Goal: Browse casually: Explore the website without a specific task or goal

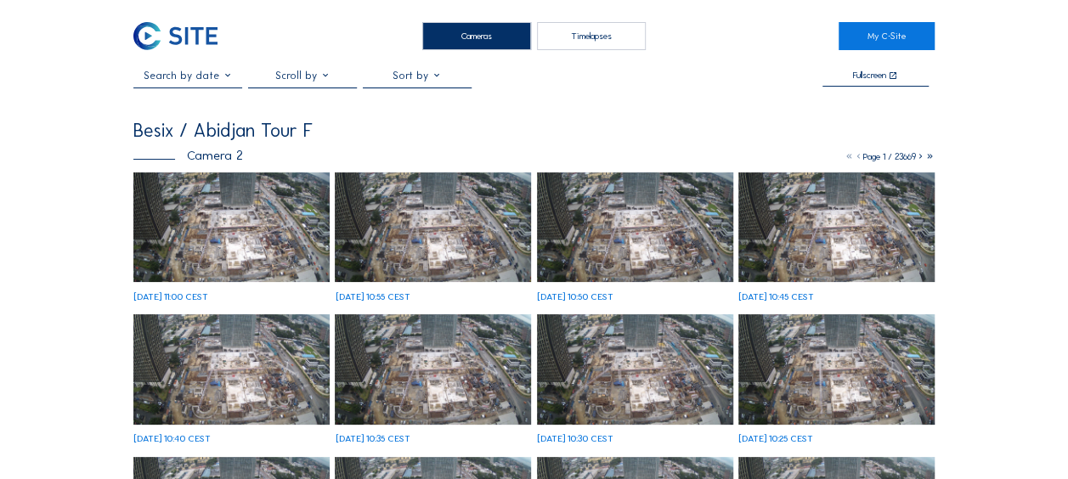
click at [224, 217] on img at bounding box center [231, 227] width 196 height 110
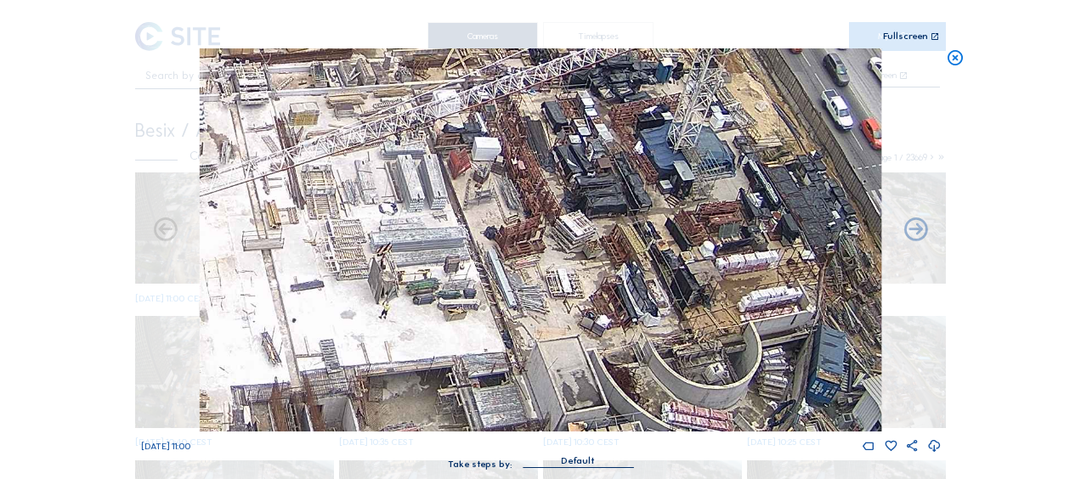
drag, startPoint x: 641, startPoint y: 297, endPoint x: 656, endPoint y: 416, distance: 119.9
click at [656, 416] on img at bounding box center [540, 239] width 681 height 383
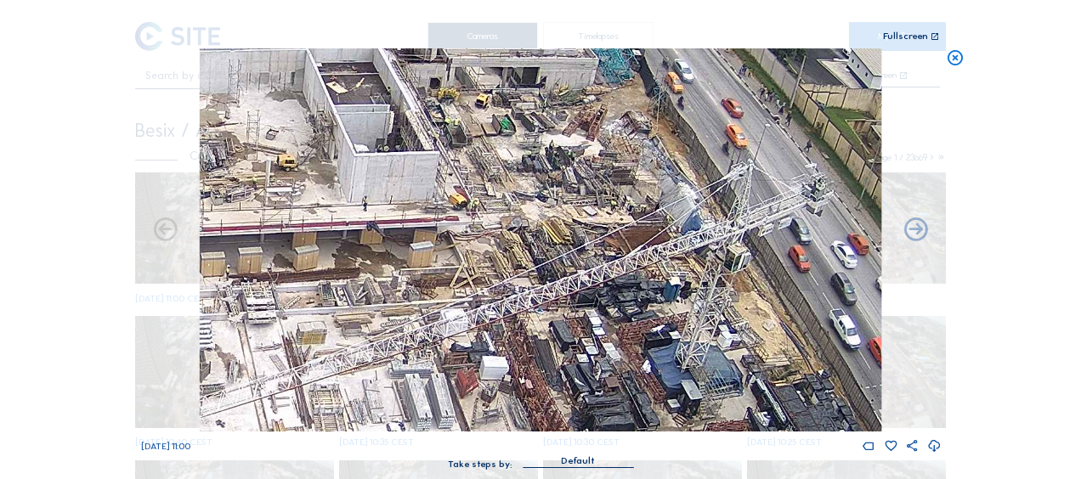
drag, startPoint x: 559, startPoint y: 197, endPoint x: 572, endPoint y: 386, distance: 189.0
click at [572, 386] on img at bounding box center [540, 239] width 681 height 383
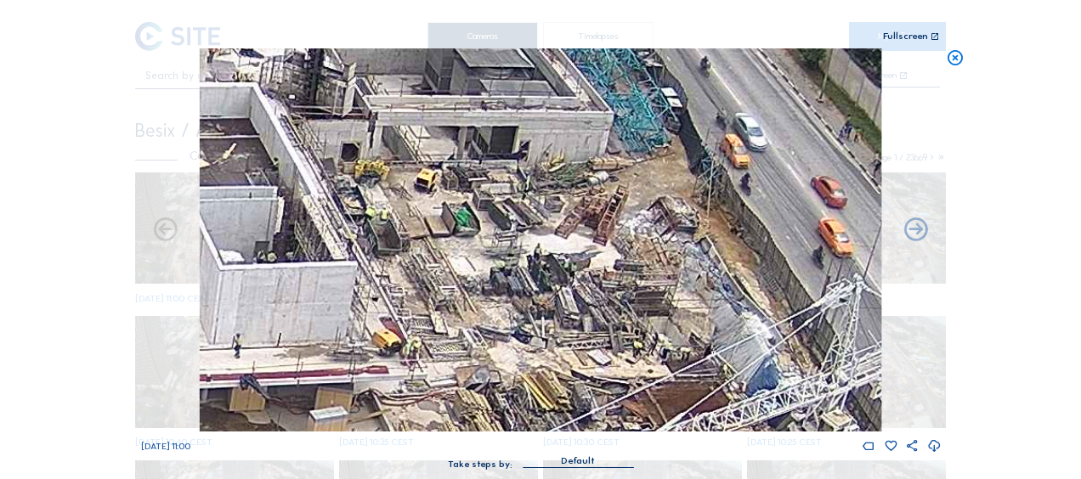
drag, startPoint x: 567, startPoint y: 190, endPoint x: 561, endPoint y: 287, distance: 97.0
click at [561, 287] on img at bounding box center [540, 239] width 681 height 383
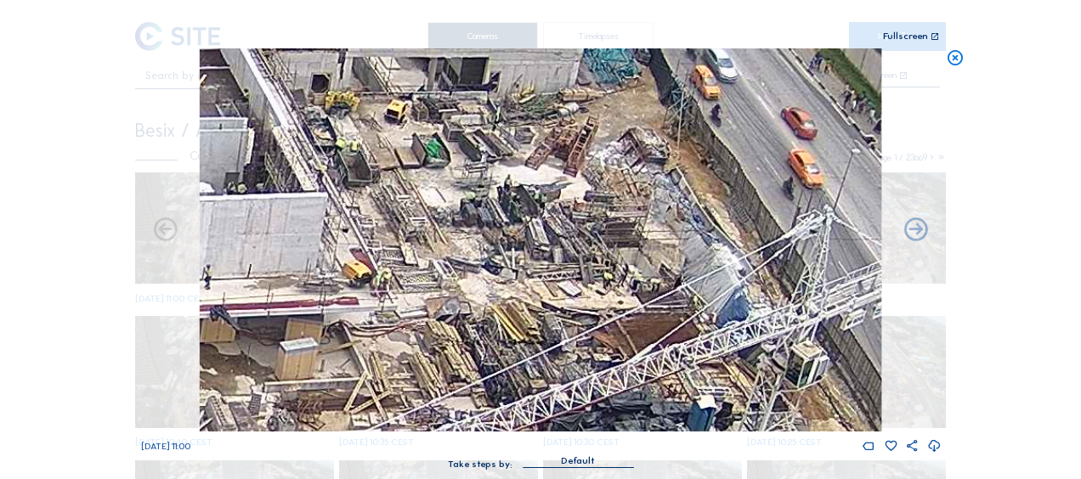
drag, startPoint x: 504, startPoint y: 292, endPoint x: 475, endPoint y: 228, distance: 70.7
click at [475, 227] on img at bounding box center [540, 239] width 681 height 383
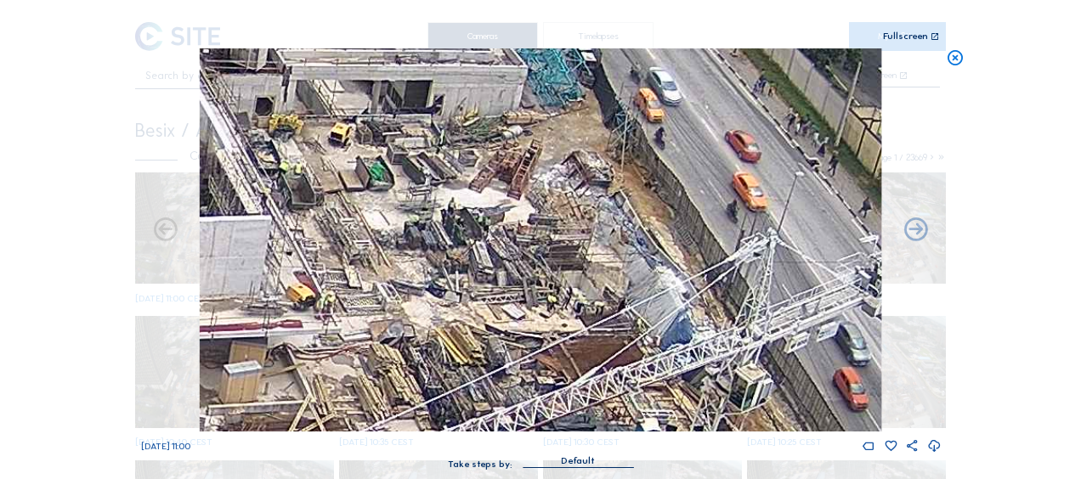
drag, startPoint x: 552, startPoint y: 255, endPoint x: 511, endPoint y: 272, distance: 44.2
click at [511, 272] on img at bounding box center [540, 239] width 681 height 383
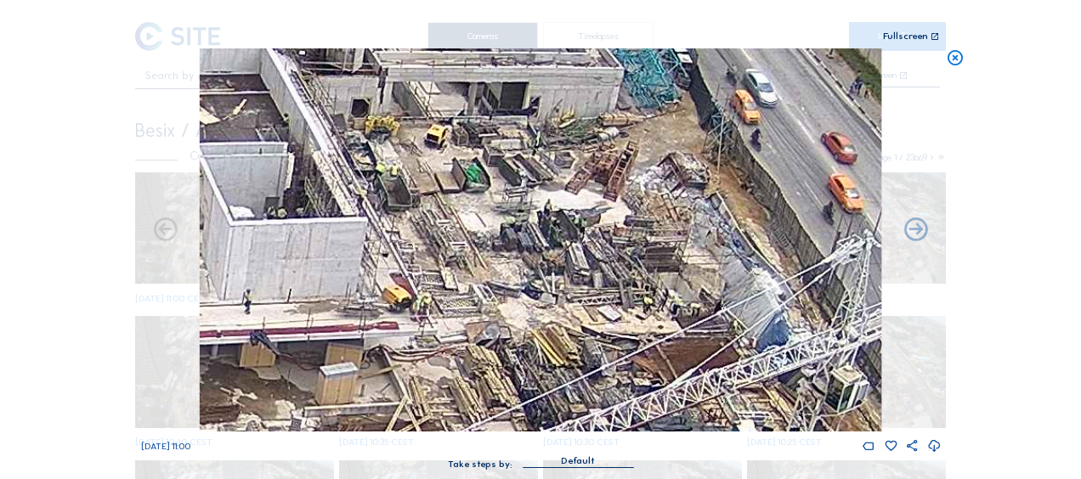
drag, startPoint x: 513, startPoint y: 282, endPoint x: 618, endPoint y: 281, distance: 104.5
click at [618, 281] on img at bounding box center [540, 239] width 681 height 383
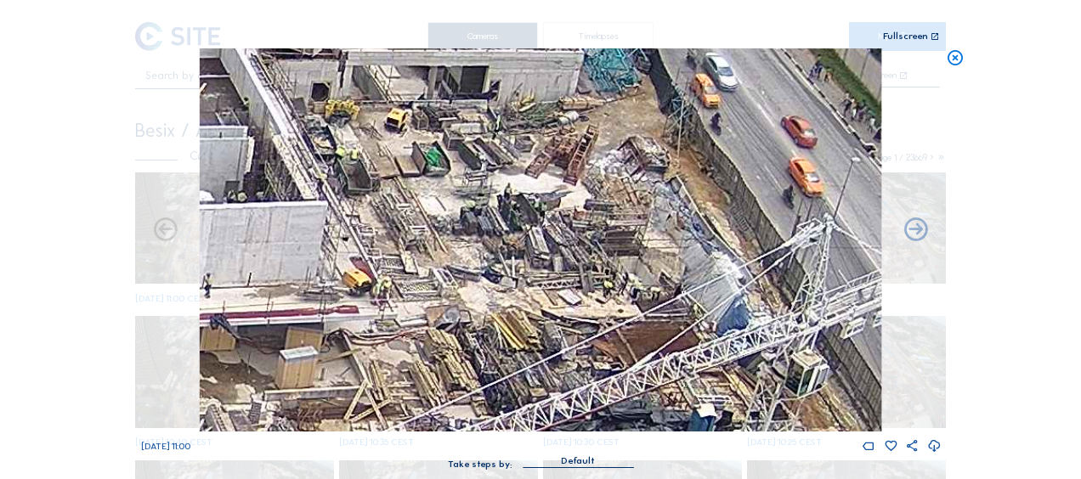
drag, startPoint x: 552, startPoint y: 285, endPoint x: 510, endPoint y: 268, distance: 45.7
click at [510, 268] on img at bounding box center [540, 239] width 681 height 383
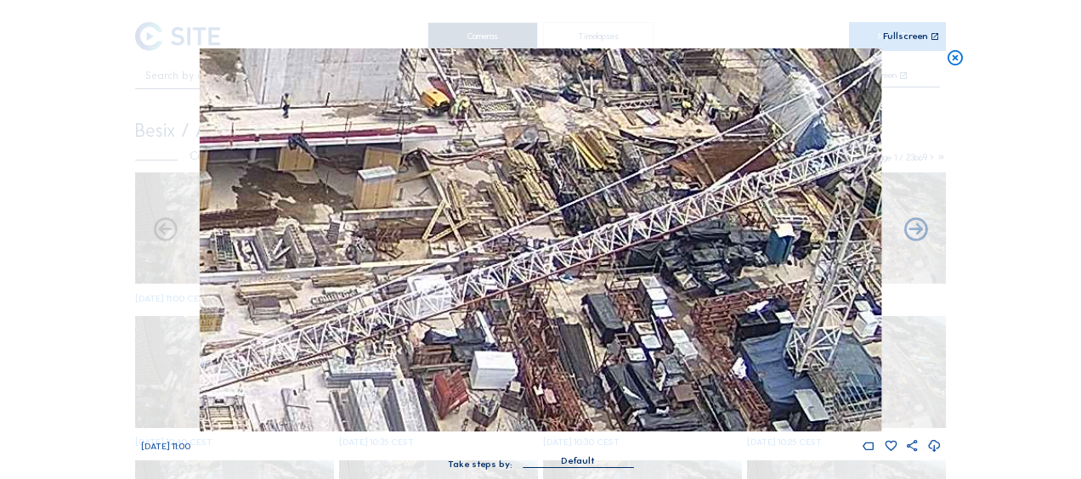
drag, startPoint x: 406, startPoint y: 219, endPoint x: 503, endPoint y: 65, distance: 181.7
click at [496, 31] on div "Scroll to travel through time | Press 'Alt' Button + Scroll to Zoom | Click and…" at bounding box center [540, 243] width 799 height 486
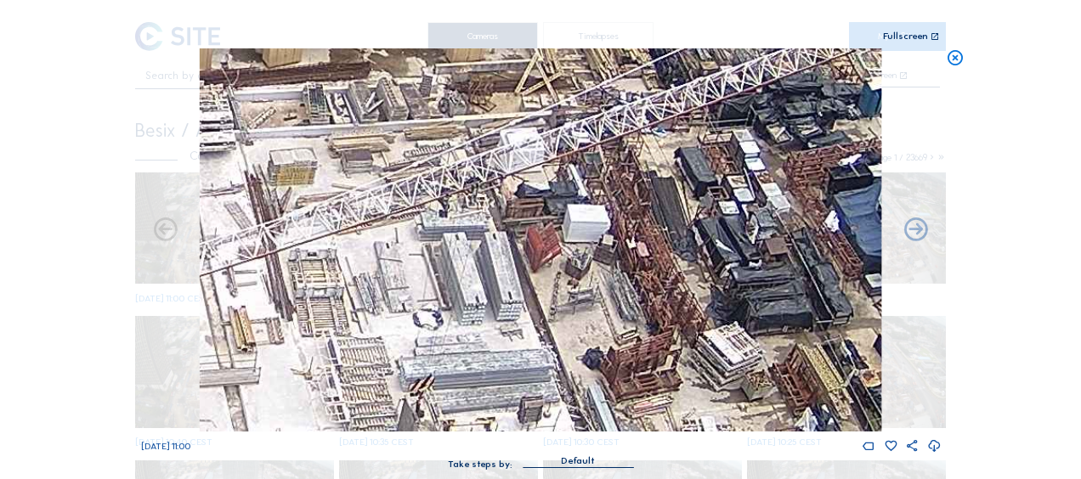
drag, startPoint x: 432, startPoint y: 264, endPoint x: 556, endPoint y: 98, distance: 207.6
click at [570, 73] on img at bounding box center [540, 239] width 681 height 383
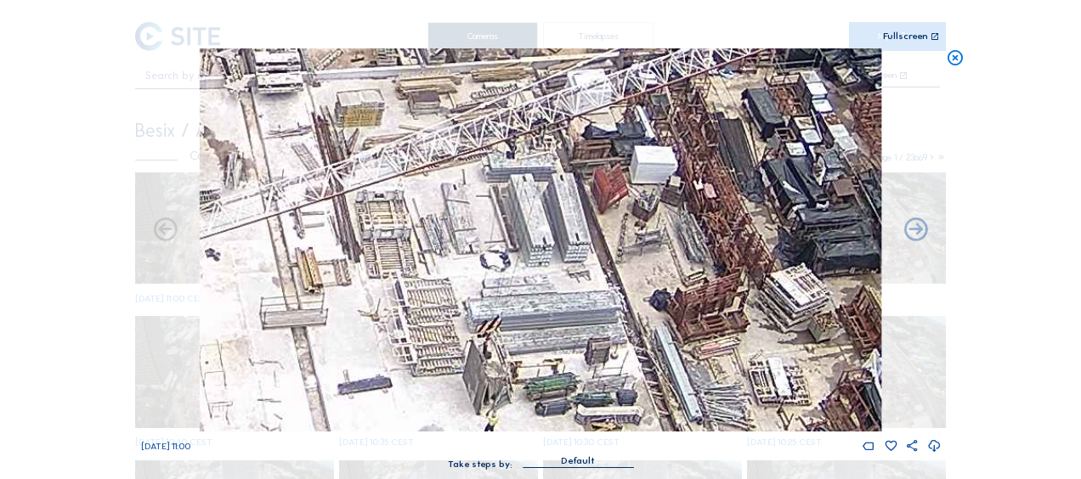
drag, startPoint x: 445, startPoint y: 248, endPoint x: 631, endPoint y: 163, distance: 204.5
click at [631, 163] on img at bounding box center [540, 239] width 681 height 383
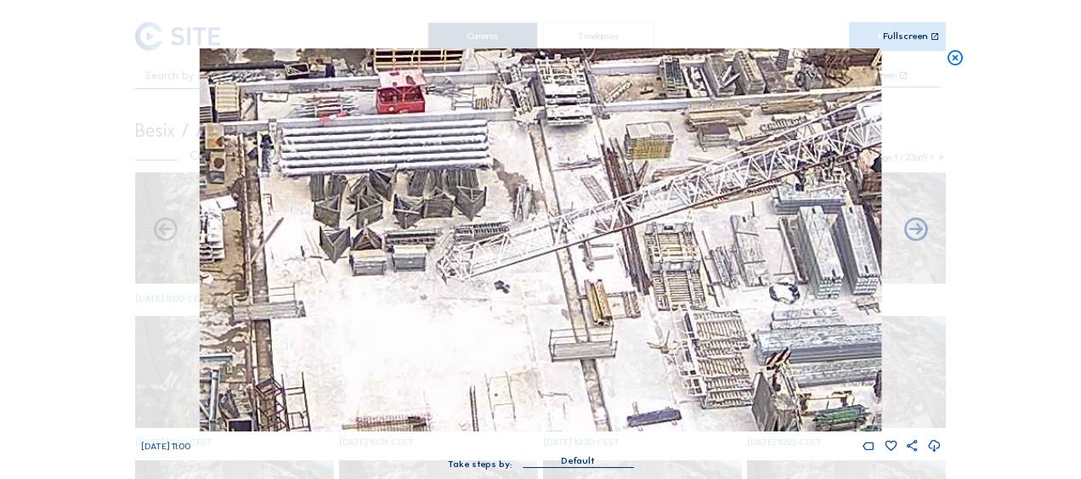
drag, startPoint x: 567, startPoint y: 180, endPoint x: 680, endPoint y: 291, distance: 157.4
click at [680, 291] on img at bounding box center [540, 239] width 681 height 383
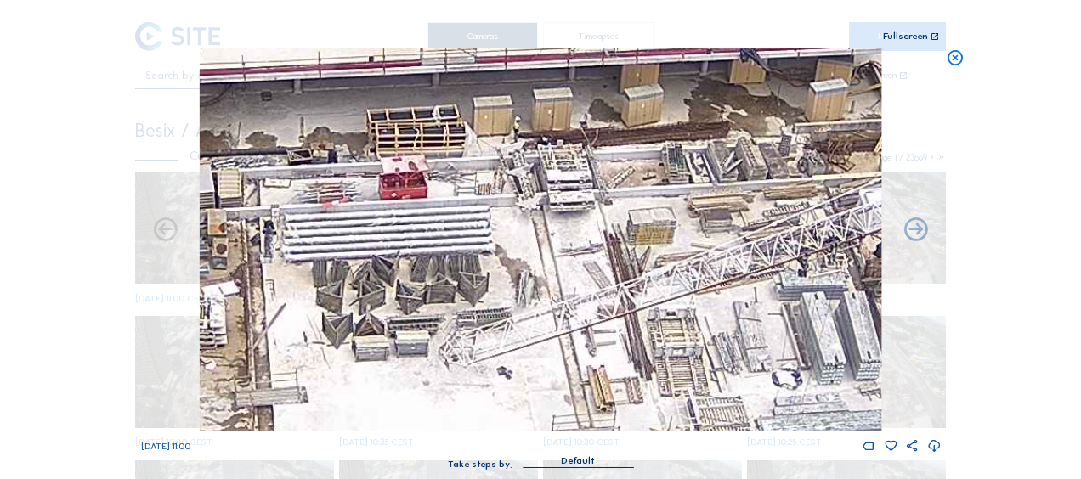
drag, startPoint x: 616, startPoint y: 161, endPoint x: 620, endPoint y: 251, distance: 90.1
click at [620, 251] on img at bounding box center [540, 239] width 681 height 383
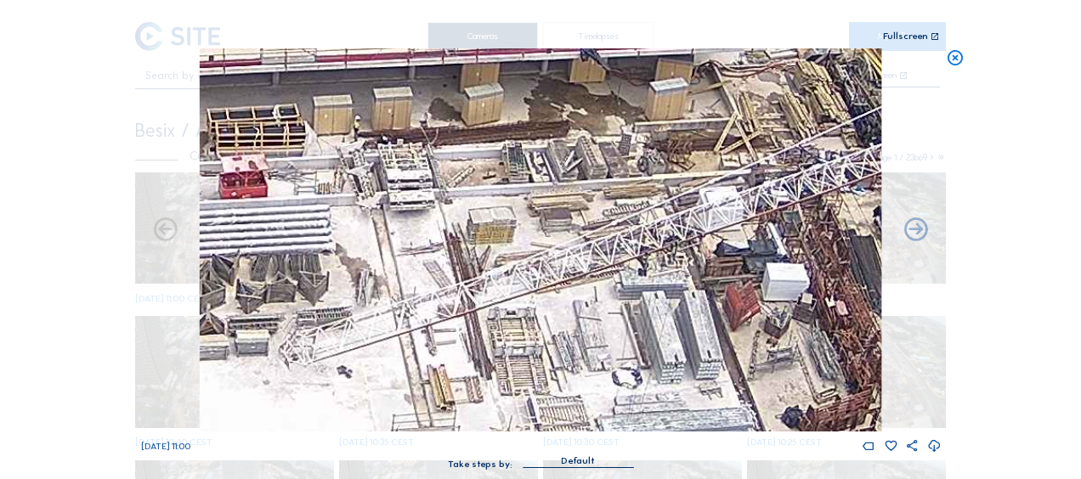
drag, startPoint x: 751, startPoint y: 178, endPoint x: 540, endPoint y: 184, distance: 210.8
click at [536, 178] on img at bounding box center [540, 239] width 681 height 383
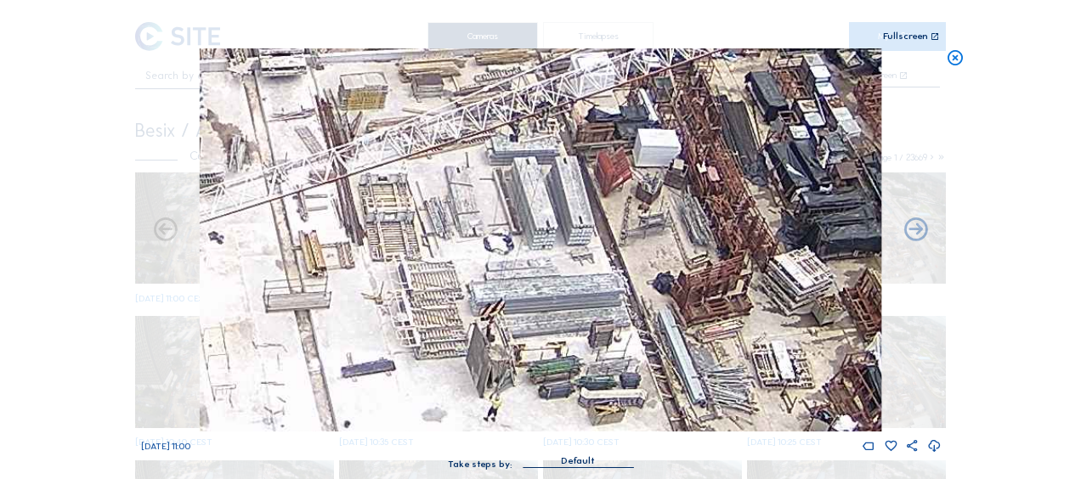
drag, startPoint x: 657, startPoint y: 345, endPoint x: 583, endPoint y: 206, distance: 158.1
click at [583, 206] on img at bounding box center [540, 239] width 681 height 383
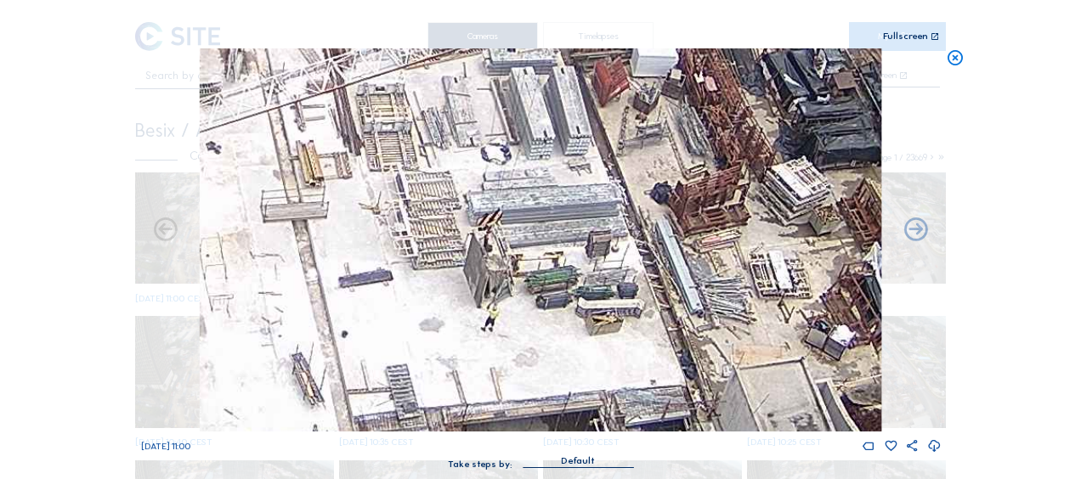
drag, startPoint x: 588, startPoint y: 321, endPoint x: 533, endPoint y: 265, distance: 78.1
click at [579, 208] on img at bounding box center [540, 239] width 681 height 383
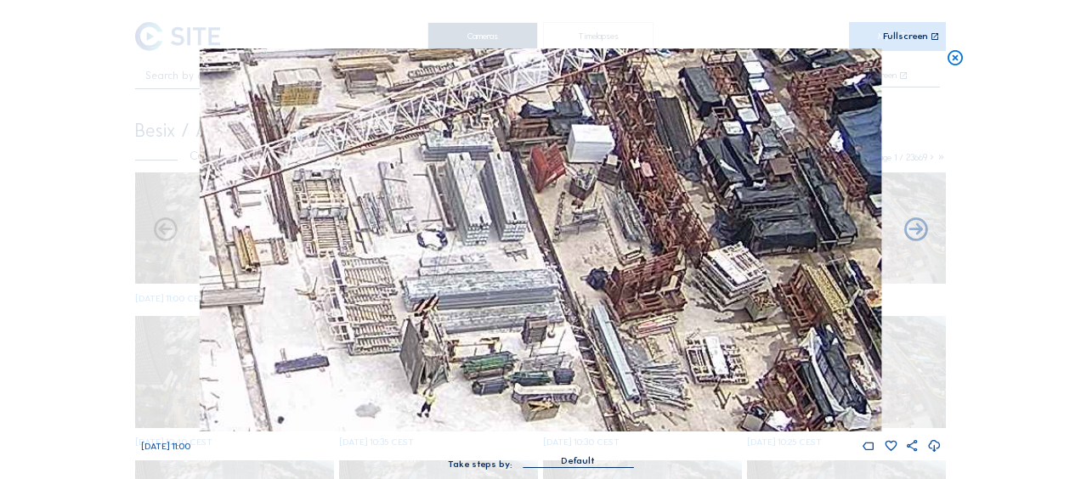
drag, startPoint x: 567, startPoint y: 260, endPoint x: 511, endPoint y: 369, distance: 122.7
click at [511, 369] on img at bounding box center [540, 239] width 681 height 383
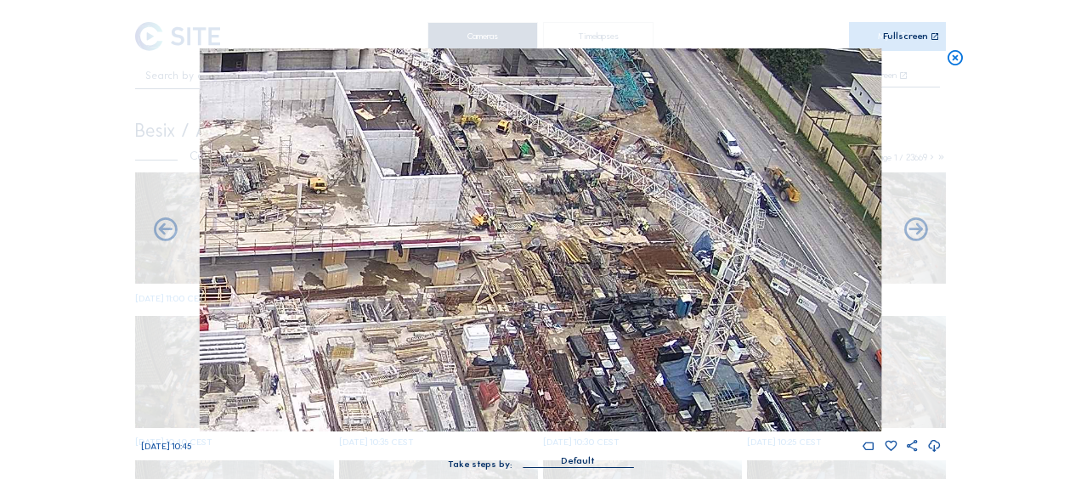
drag, startPoint x: 703, startPoint y: 152, endPoint x: 618, endPoint y: 345, distance: 210.7
click at [619, 345] on img at bounding box center [540, 239] width 681 height 383
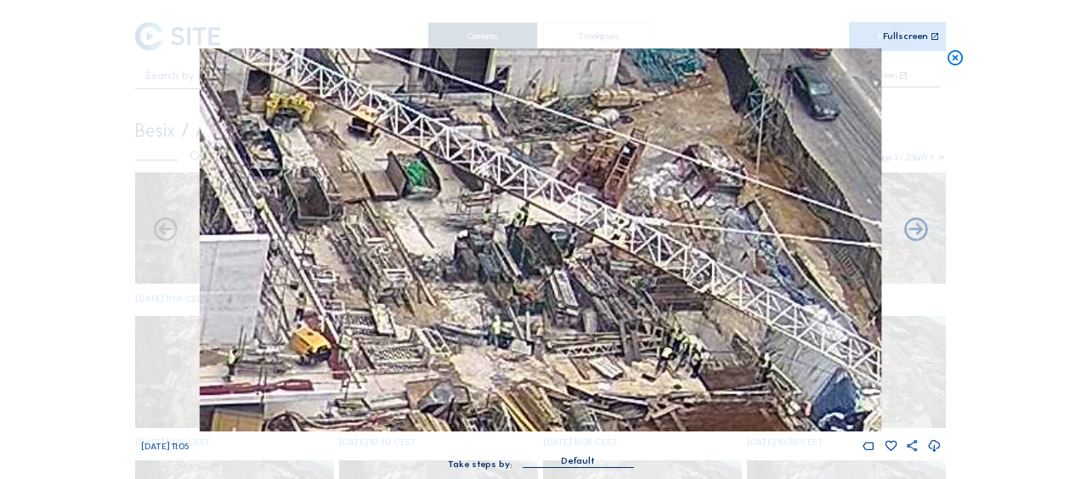
drag, startPoint x: 612, startPoint y: 168, endPoint x: 521, endPoint y: 234, distance: 113.2
click at [521, 234] on img at bounding box center [540, 239] width 681 height 383
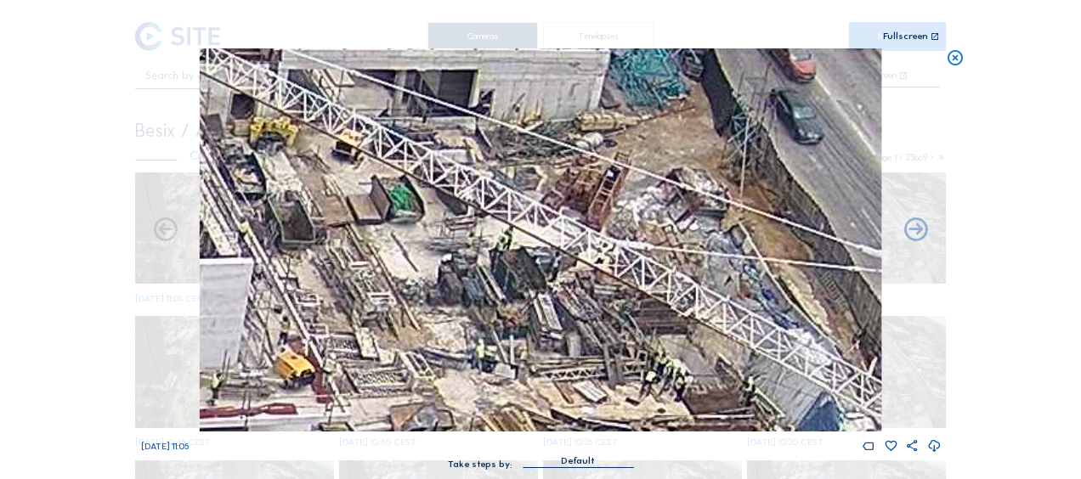
drag, startPoint x: 505, startPoint y: 268, endPoint x: 467, endPoint y: 291, distance: 44.6
click at [474, 308] on img at bounding box center [540, 239] width 681 height 383
